Goal: Task Accomplishment & Management: Use online tool/utility

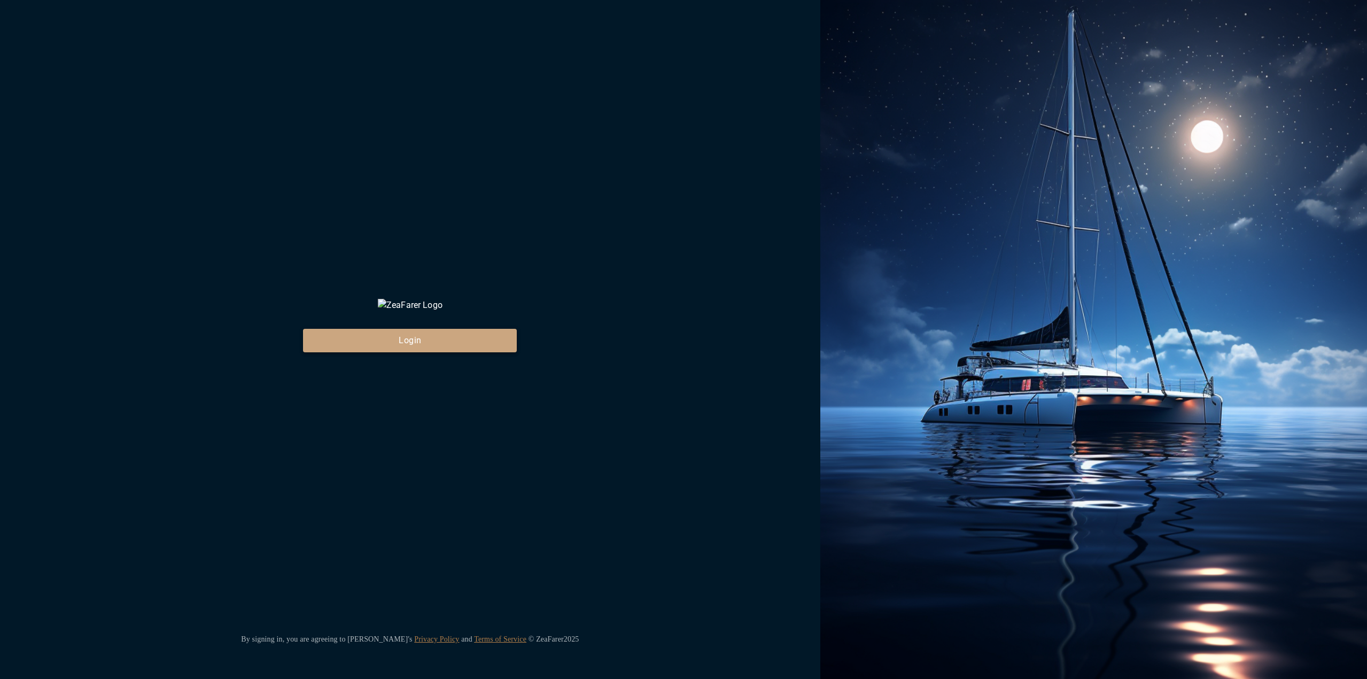
click at [429, 352] on button "Login" at bounding box center [410, 341] width 214 height 24
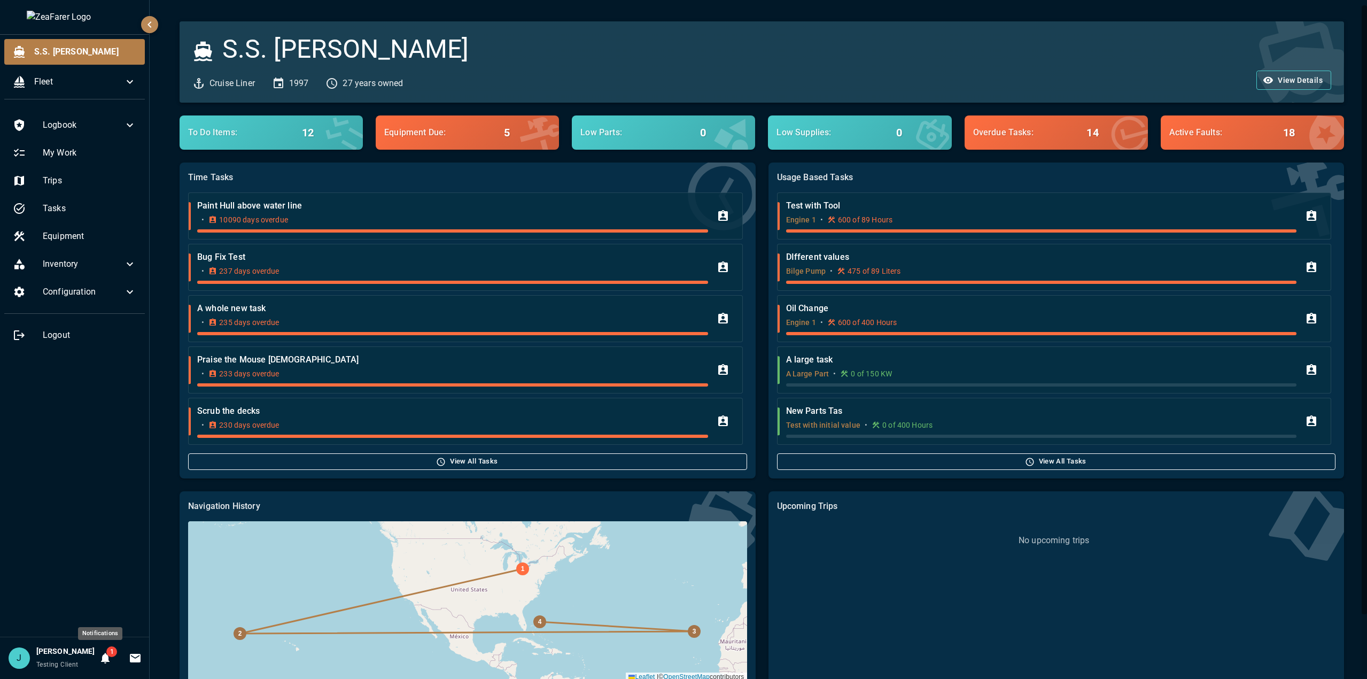
click at [102, 662] on icon "Notifications" at bounding box center [105, 657] width 13 height 13
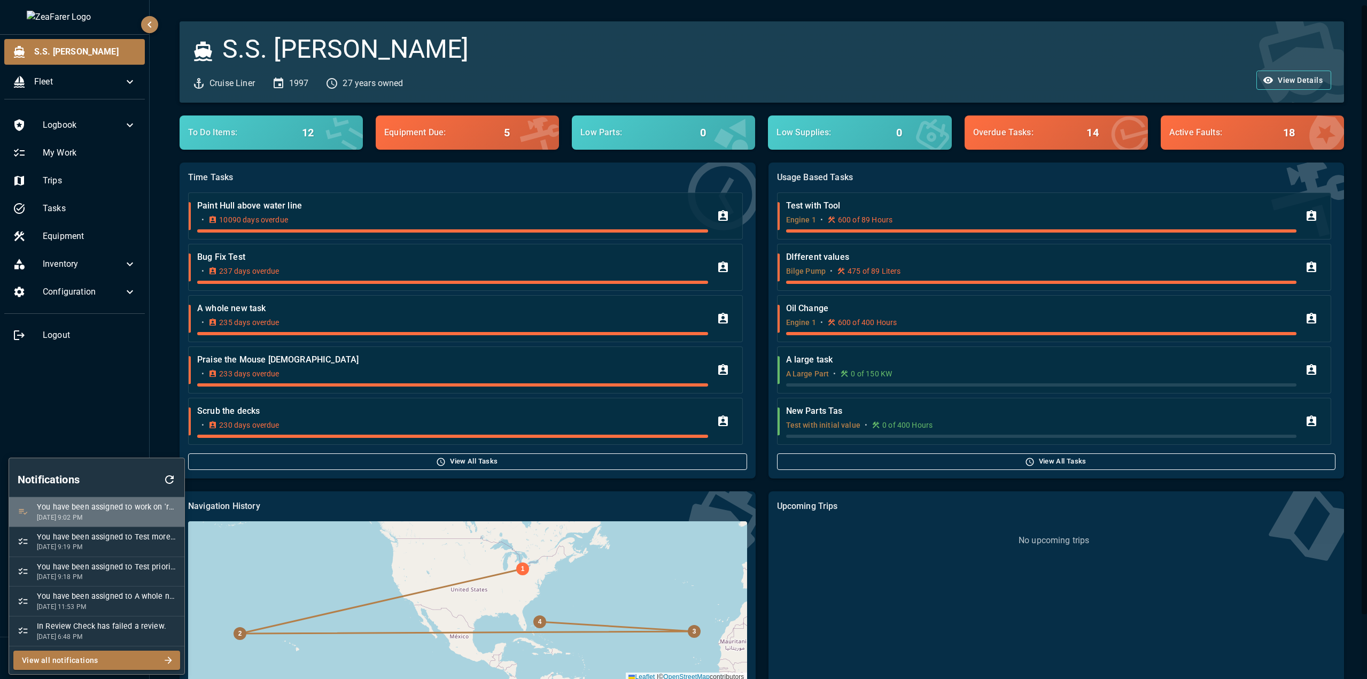
click at [120, 518] on p "9/9/2025, 9:02 PM" at bounding box center [106, 517] width 139 height 9
